Goal: Task Accomplishment & Management: Use online tool/utility

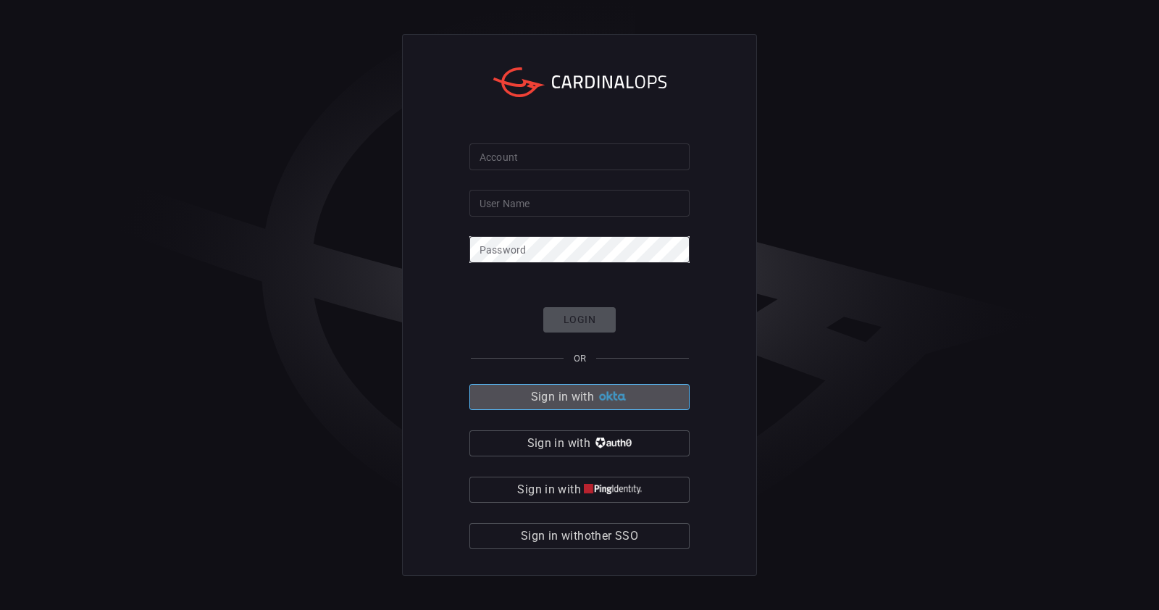
click at [592, 395] on span "Sign in with" at bounding box center [562, 397] width 63 height 20
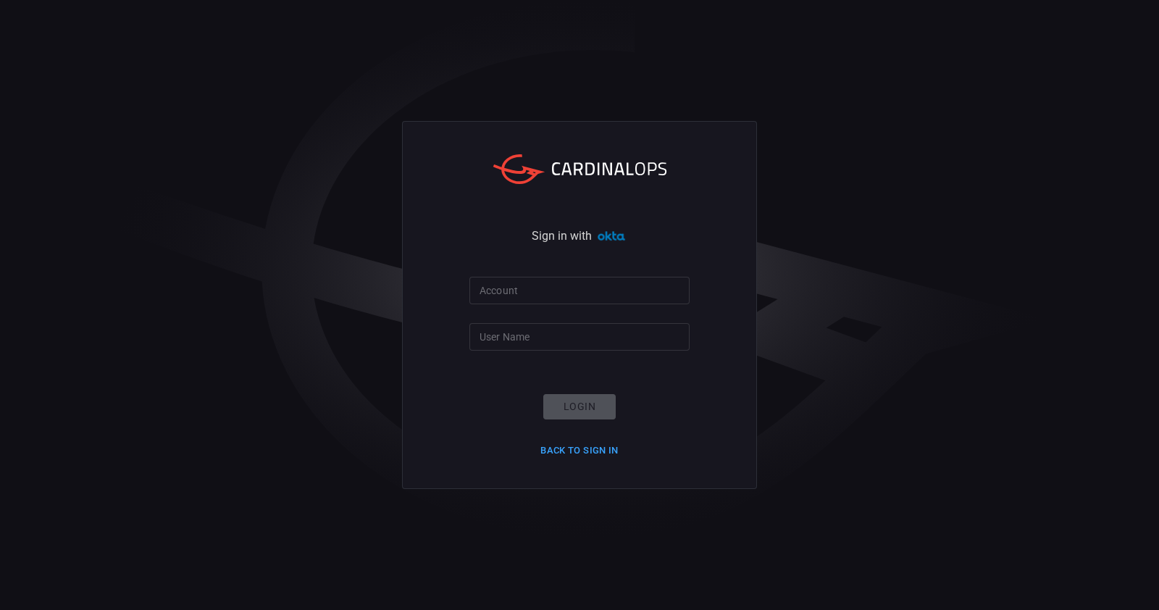
click at [532, 288] on input "Account" at bounding box center [580, 290] width 220 height 27
type input "Blackstone-Es"
click at [501, 338] on input "User Name" at bounding box center [580, 336] width 220 height 27
type input "[PERSON_NAME].arora"
click at [580, 405] on button "Login" at bounding box center [579, 406] width 72 height 25
